Goal: Navigation & Orientation: Find specific page/section

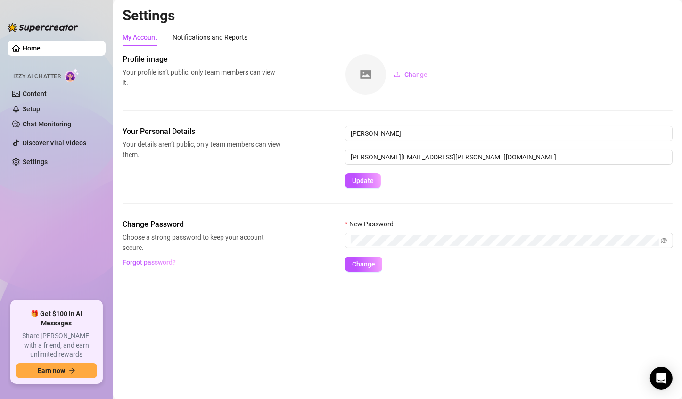
click at [37, 48] on link "Home" at bounding box center [32, 48] width 18 height 8
click at [38, 47] on link "Home" at bounding box center [32, 48] width 18 height 8
